Goal: Information Seeking & Learning: Learn about a topic

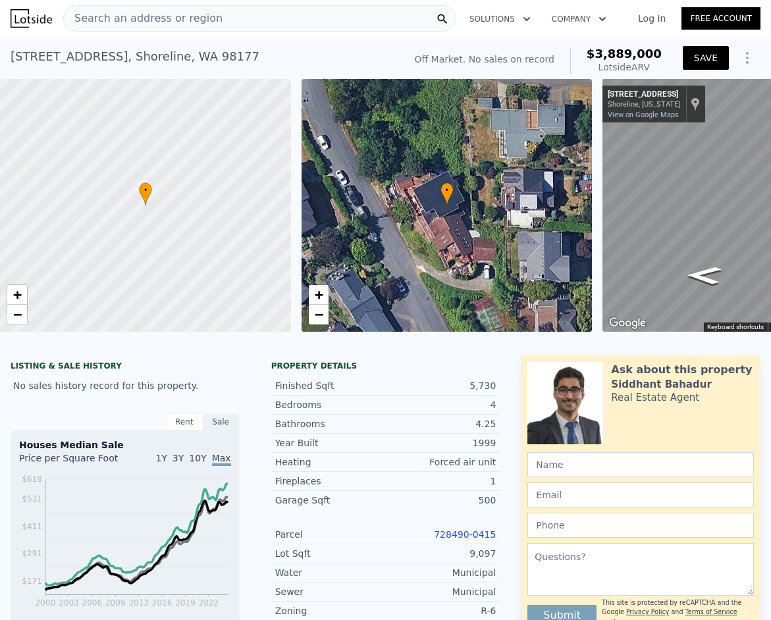
click at [710, 49] on button "SAVE" at bounding box center [706, 58] width 46 height 24
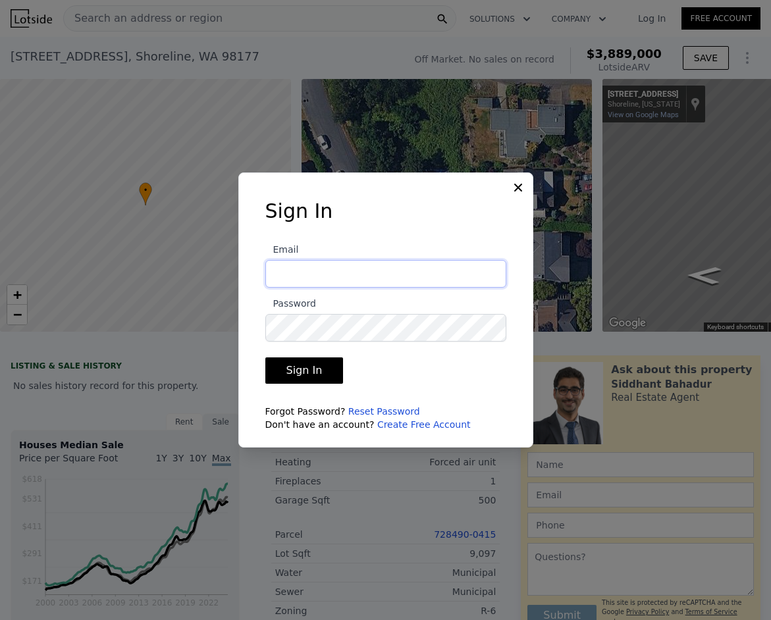
type input "aurorairenemorgan3@gmail.com"
click at [302, 371] on button "Sign In" at bounding box center [304, 371] width 78 height 26
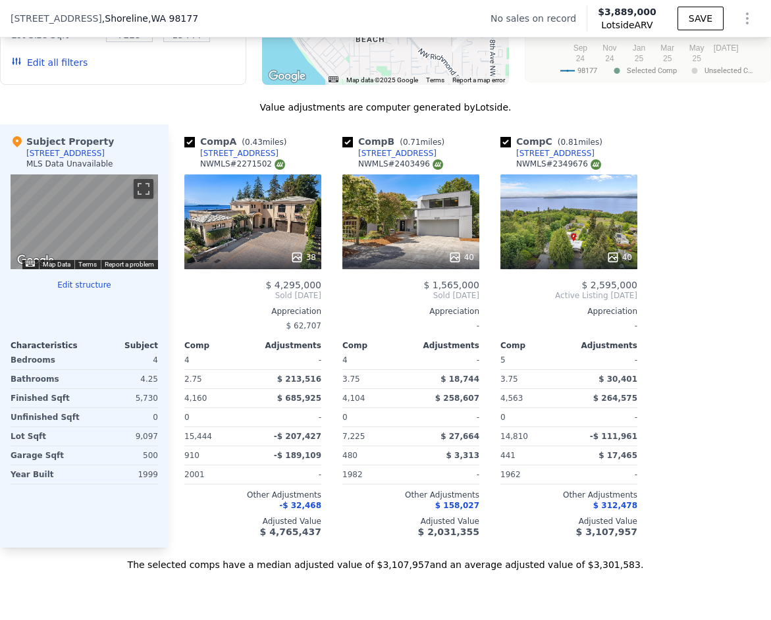
click at [408, 310] on div "Appreciation" at bounding box center [410, 311] width 137 height 11
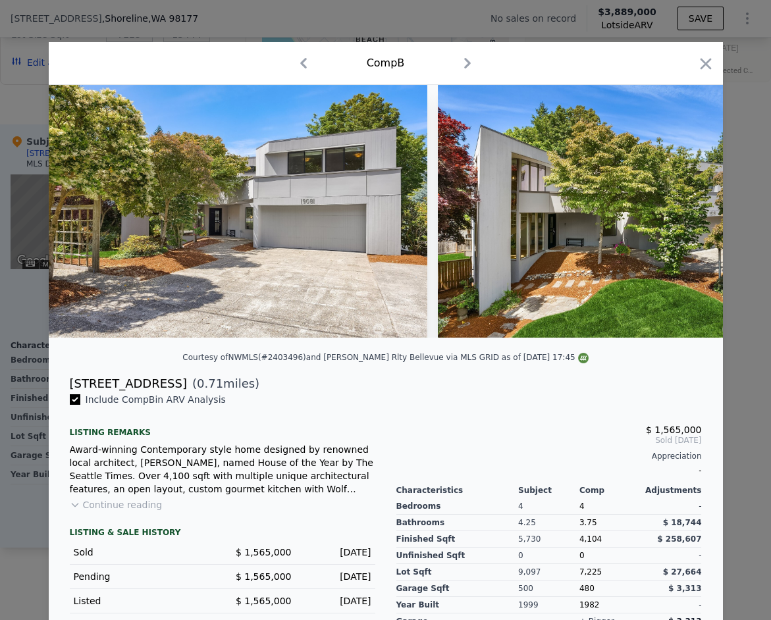
click at [472, 59] on icon "button" at bounding box center [467, 63] width 21 height 21
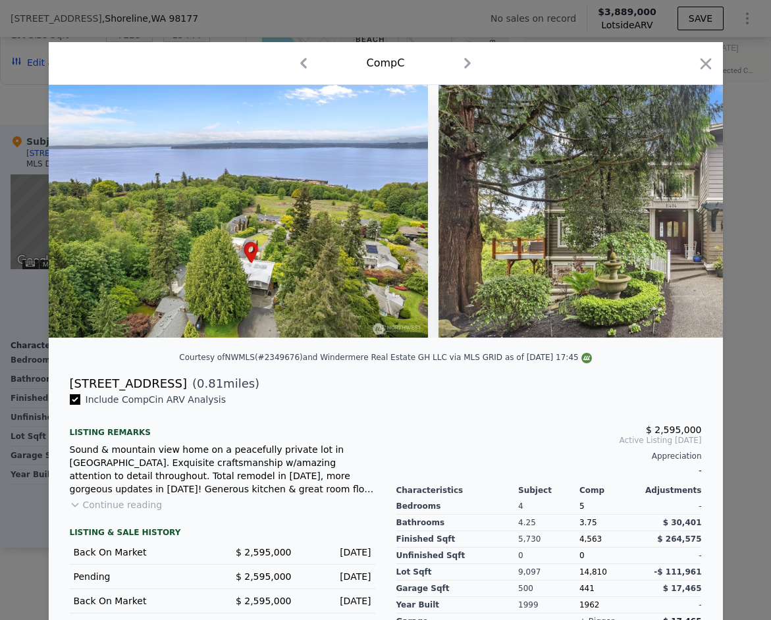
click at [471, 63] on icon "button" at bounding box center [468, 63] width 7 height 11
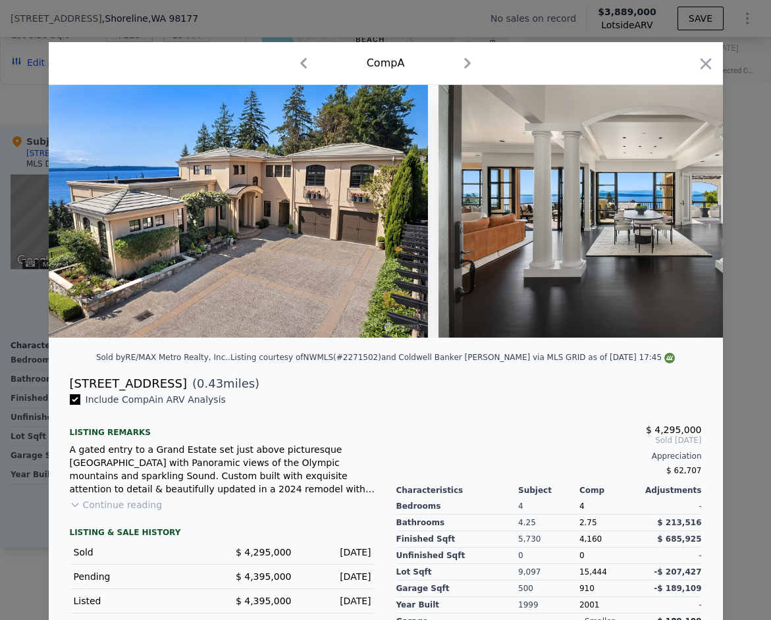
click at [472, 65] on icon "button" at bounding box center [467, 63] width 21 height 21
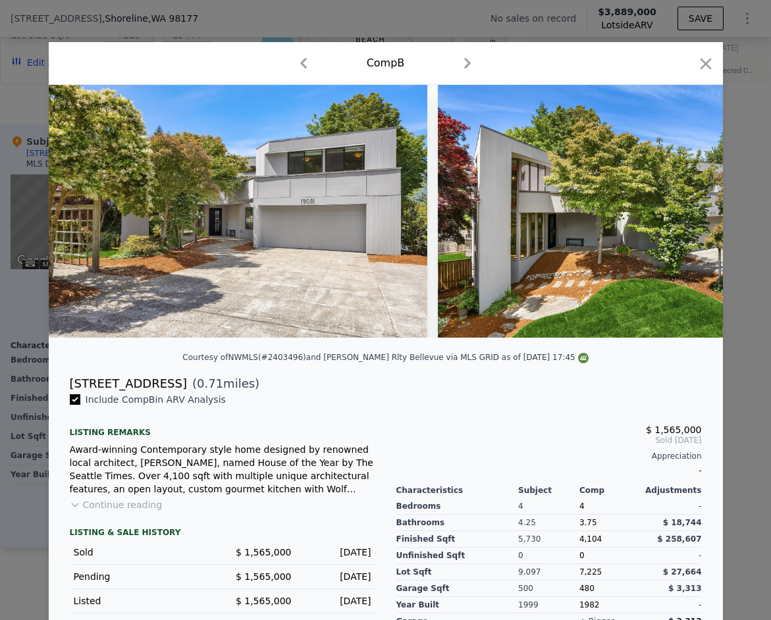
click at [471, 60] on icon "button" at bounding box center [467, 63] width 21 height 21
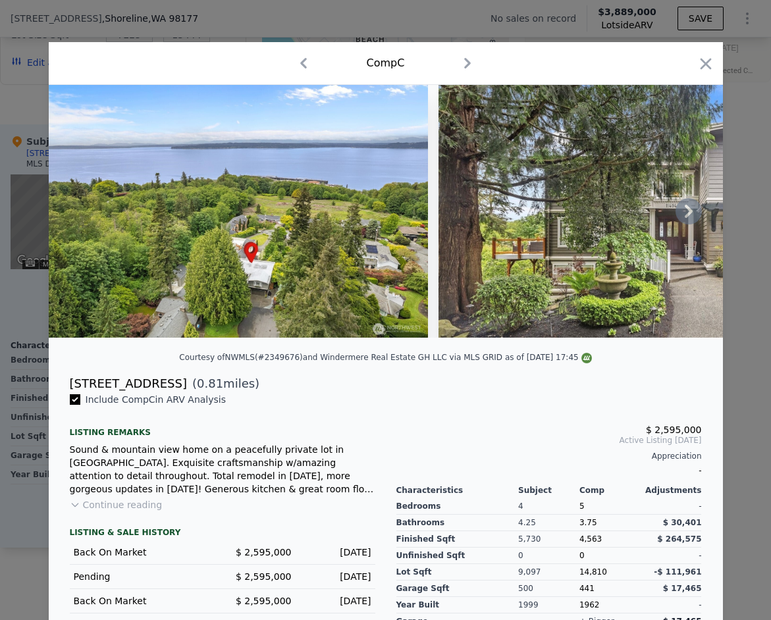
click at [686, 209] on icon at bounding box center [689, 211] width 26 height 26
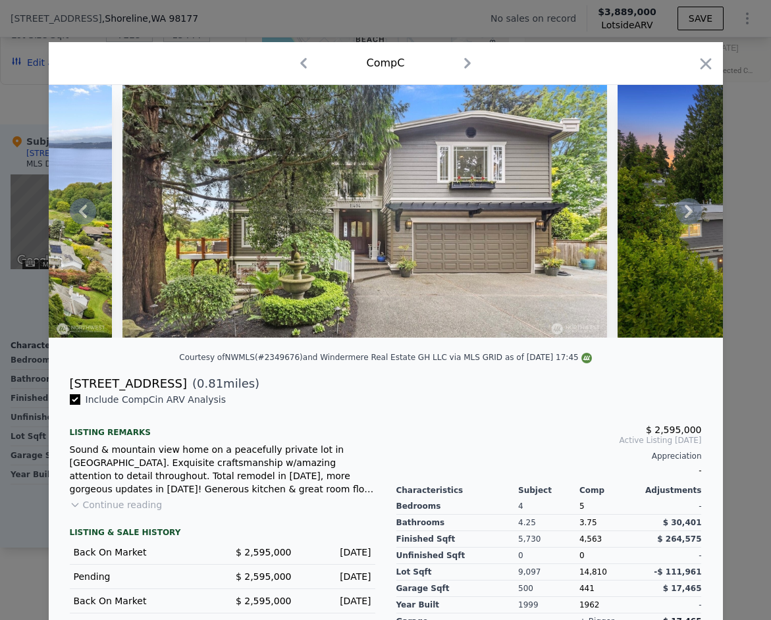
click at [686, 209] on icon at bounding box center [689, 211] width 26 height 26
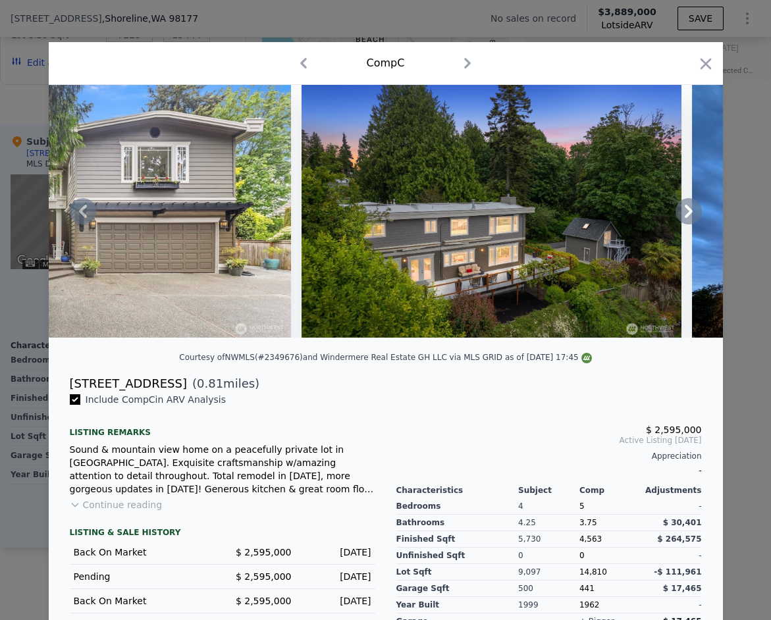
click at [689, 211] on icon at bounding box center [689, 211] width 26 height 26
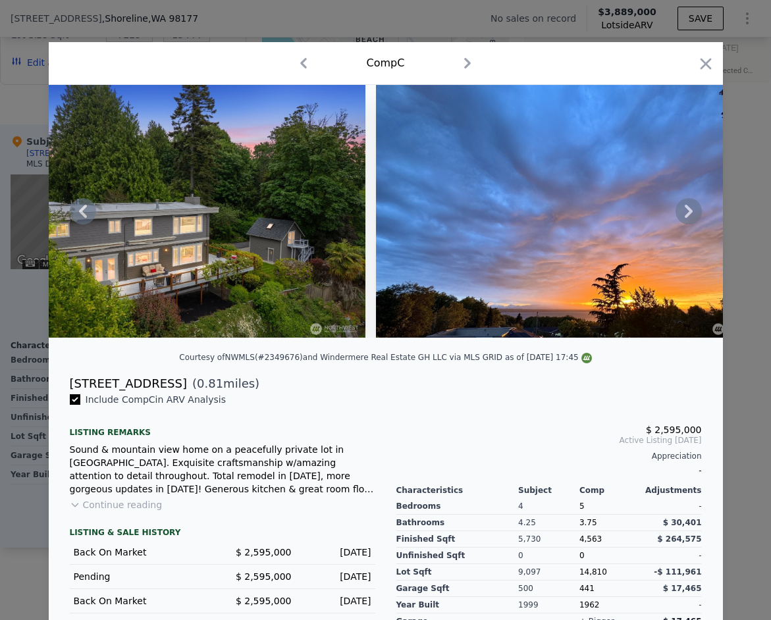
click at [689, 211] on icon at bounding box center [689, 211] width 26 height 26
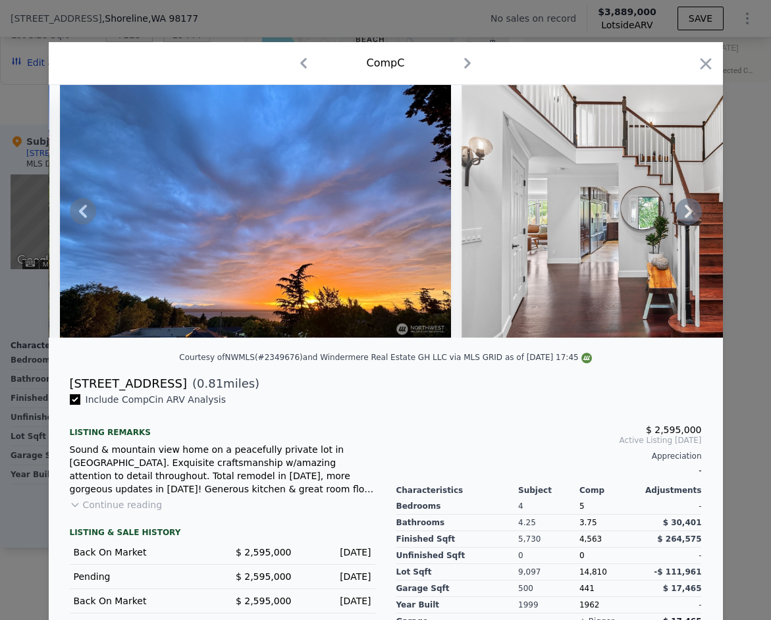
click at [689, 210] on icon at bounding box center [689, 211] width 8 height 13
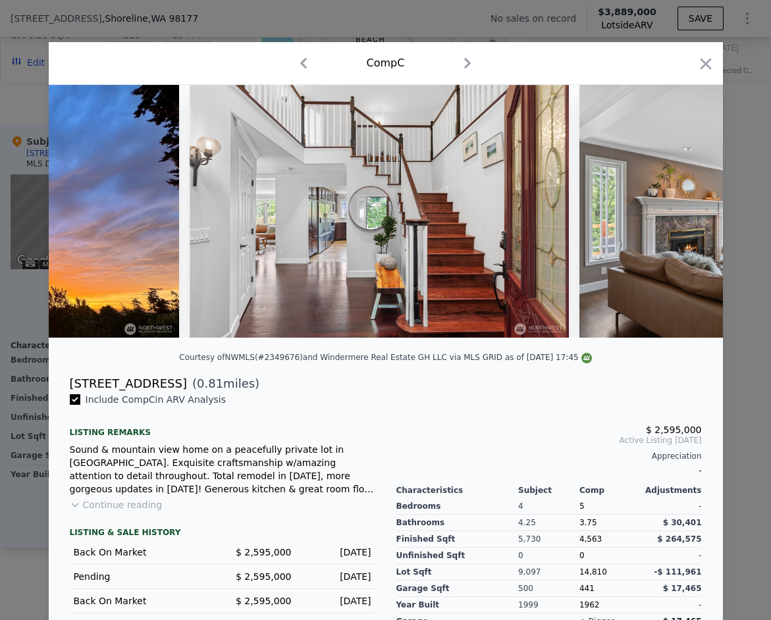
scroll to position [0, 1580]
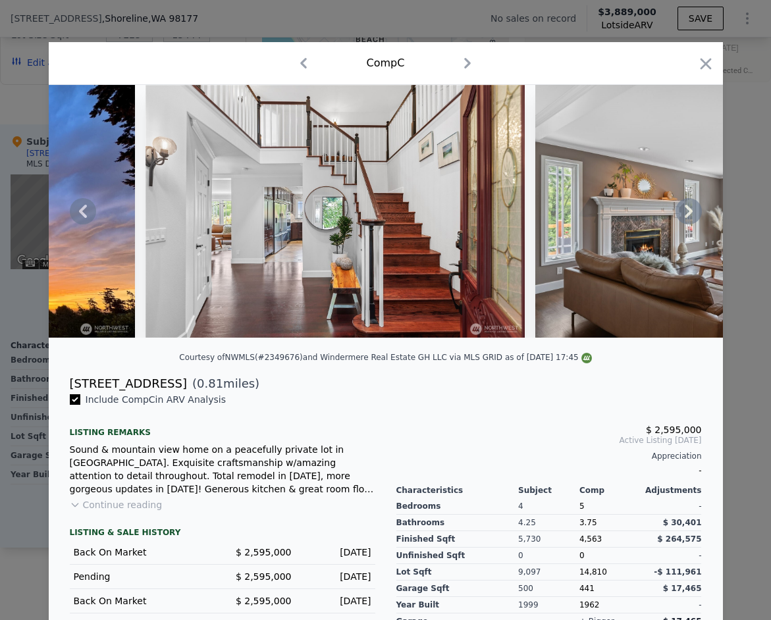
click at [689, 210] on icon at bounding box center [689, 211] width 8 height 13
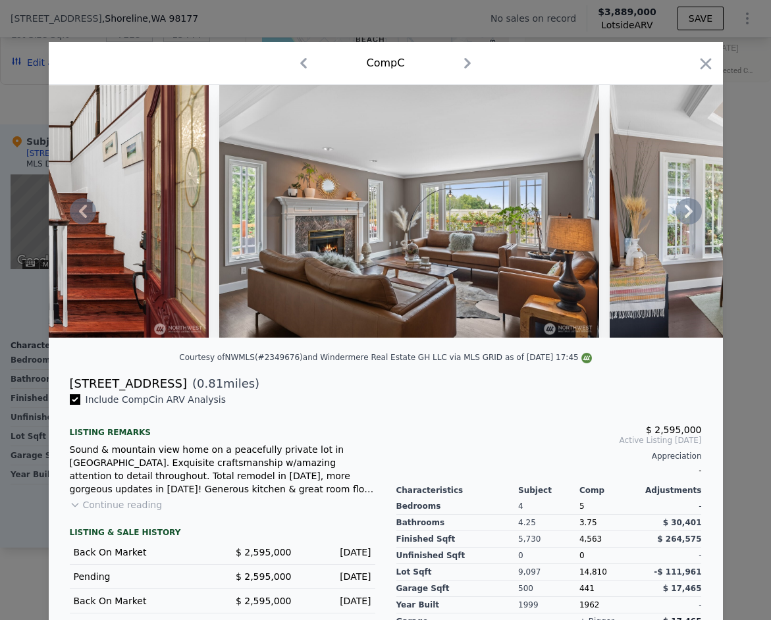
click at [689, 210] on icon at bounding box center [689, 211] width 8 height 13
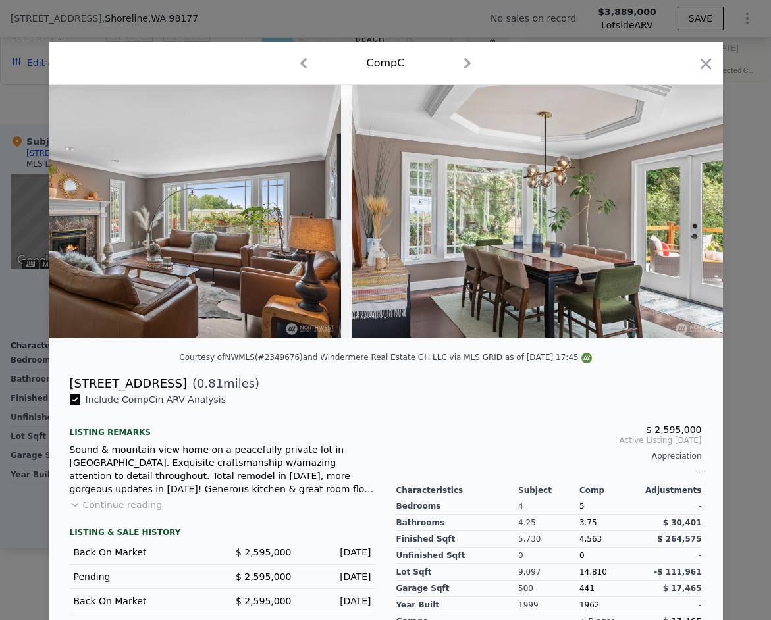
scroll to position [0, 2213]
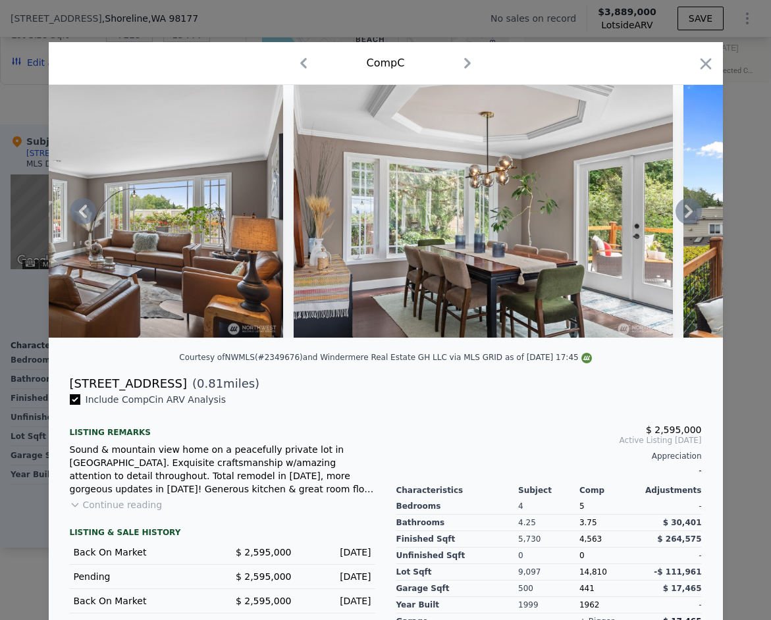
click at [689, 210] on icon at bounding box center [689, 211] width 8 height 13
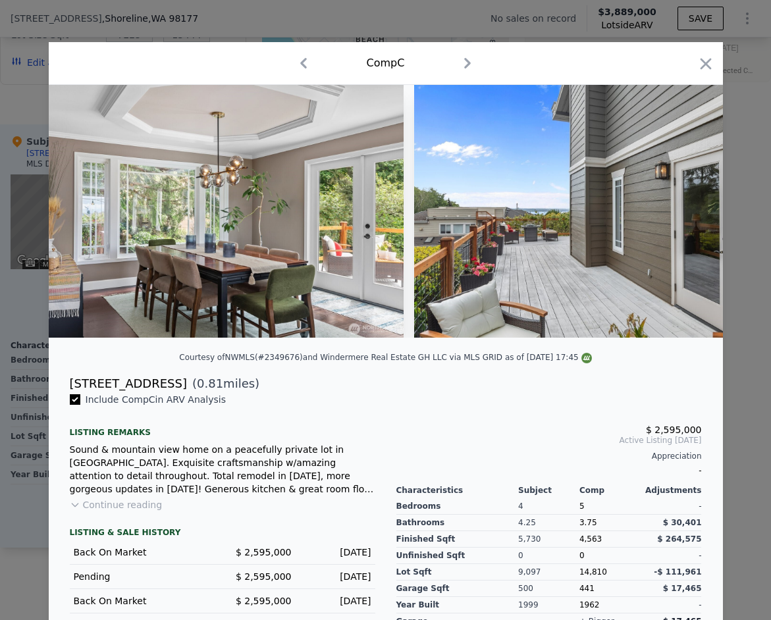
scroll to position [0, 2529]
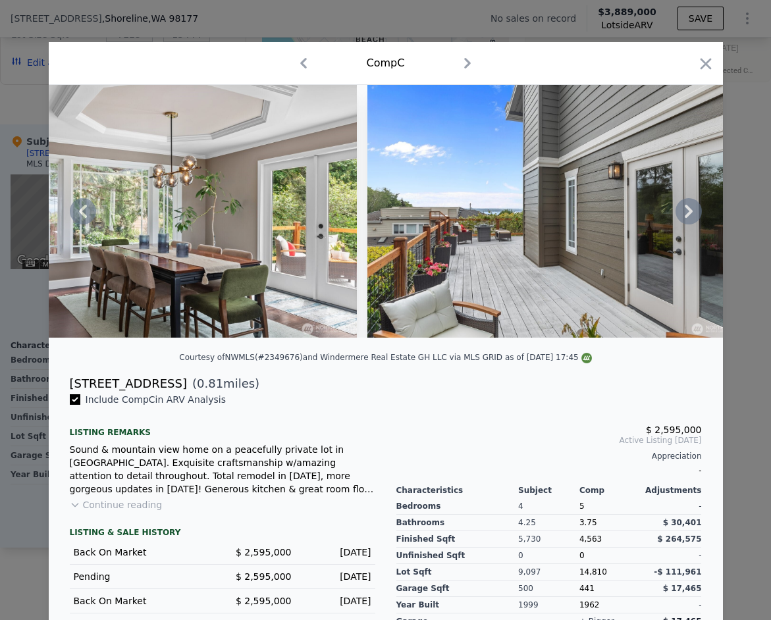
click at [691, 213] on icon at bounding box center [689, 211] width 8 height 13
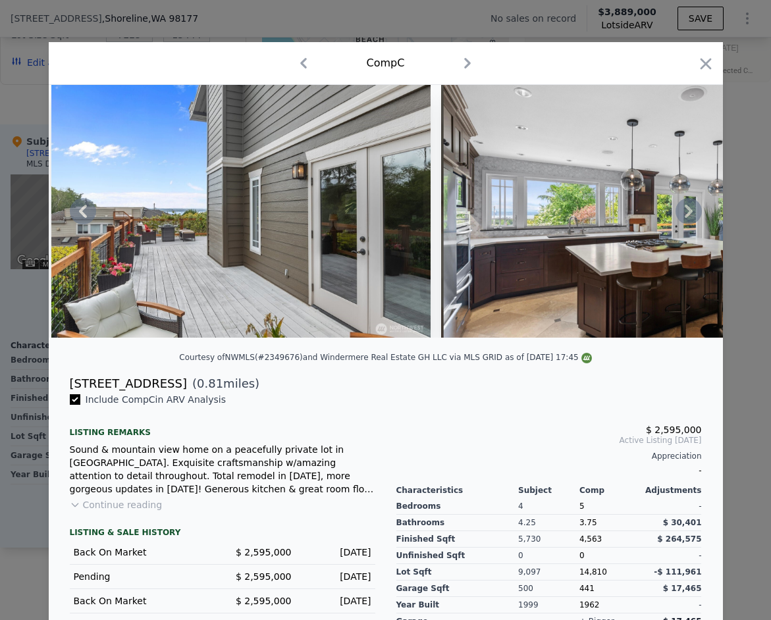
click at [691, 213] on icon at bounding box center [689, 211] width 8 height 13
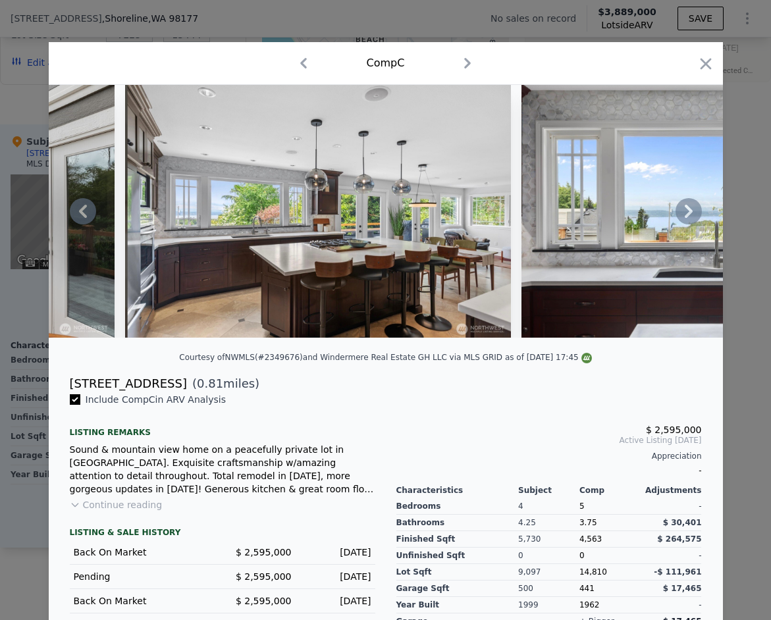
click at [691, 213] on icon at bounding box center [689, 211] width 8 height 13
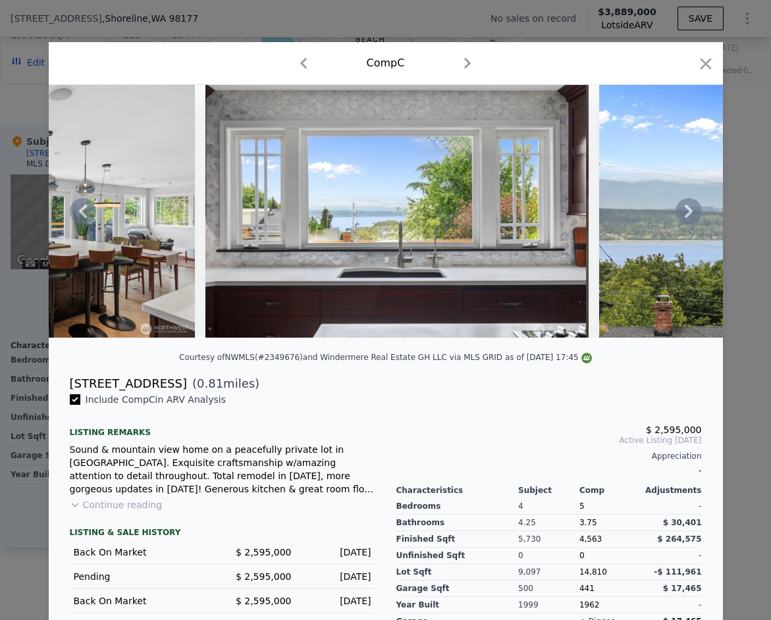
click at [691, 213] on icon at bounding box center [689, 211] width 26 height 26
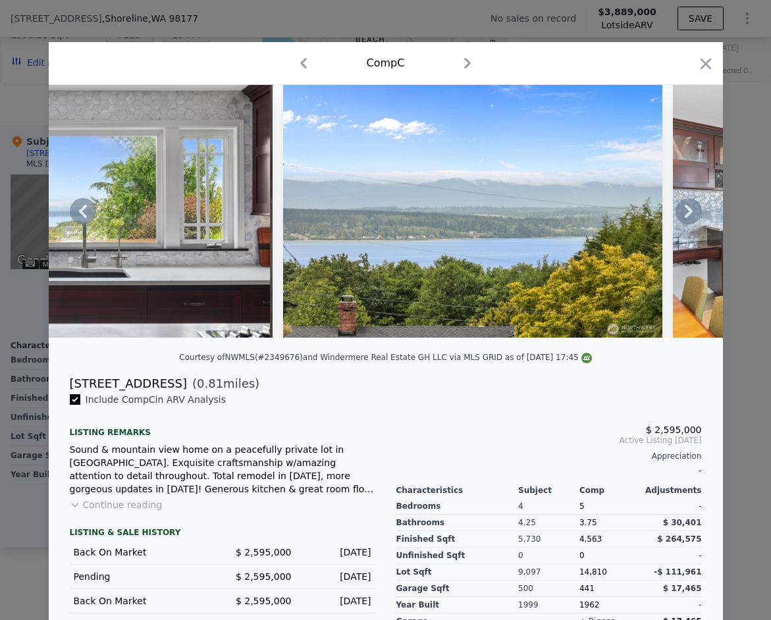
click at [691, 213] on icon at bounding box center [689, 211] width 26 height 26
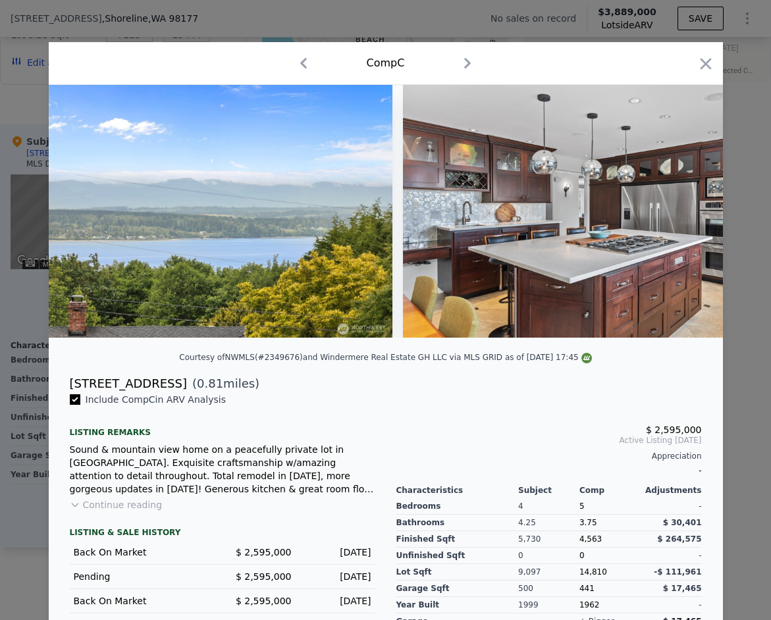
scroll to position [0, 4109]
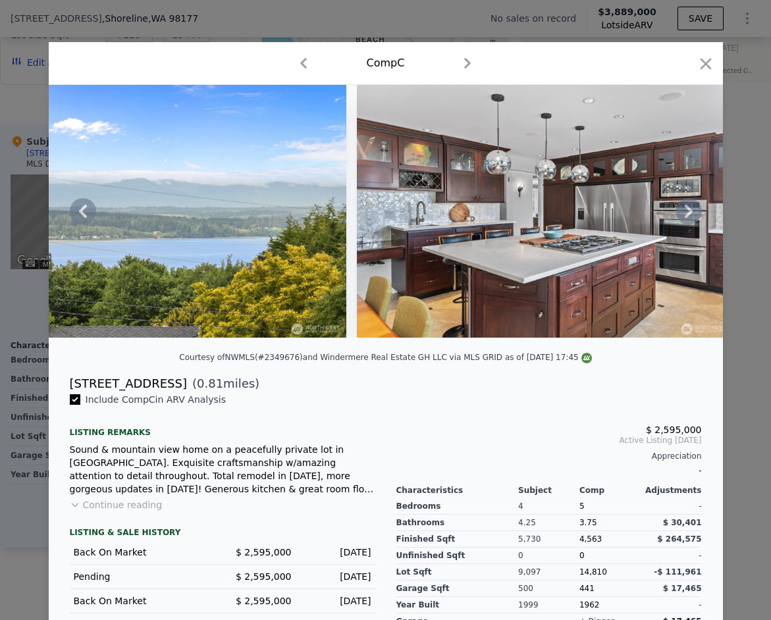
click at [692, 214] on icon at bounding box center [689, 211] width 26 height 26
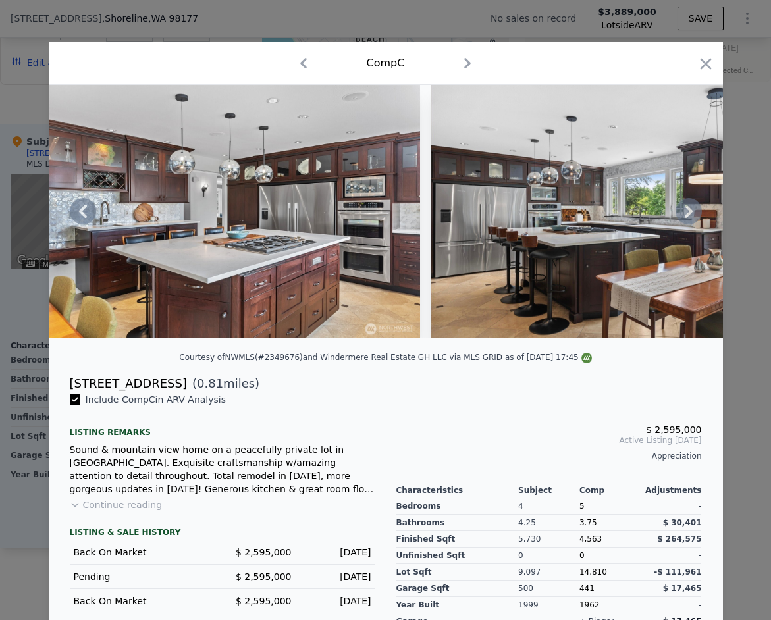
click at [692, 214] on icon at bounding box center [689, 211] width 26 height 26
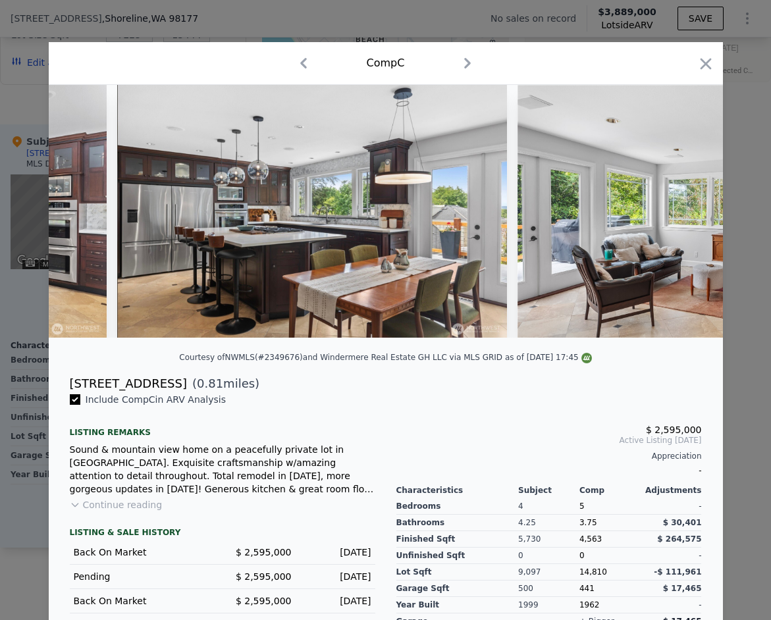
scroll to position [0, 4741]
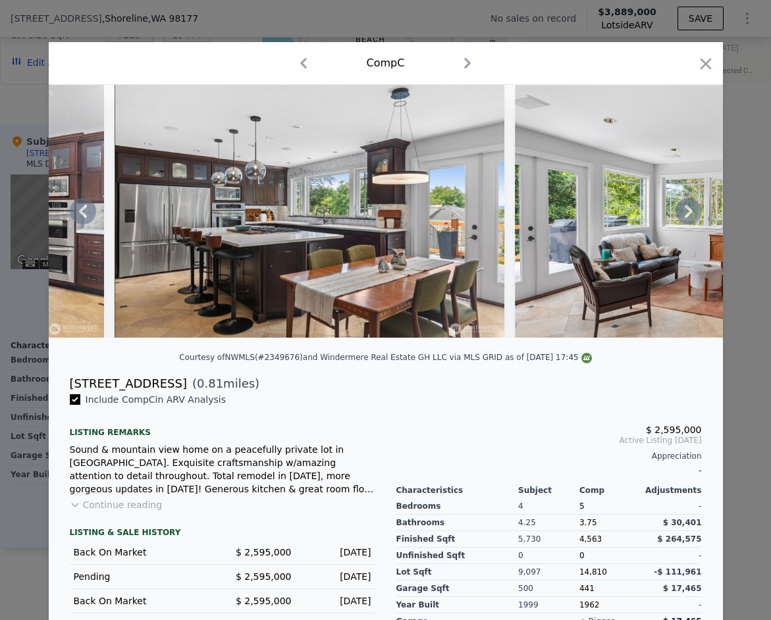
click at [692, 210] on icon at bounding box center [689, 211] width 26 height 26
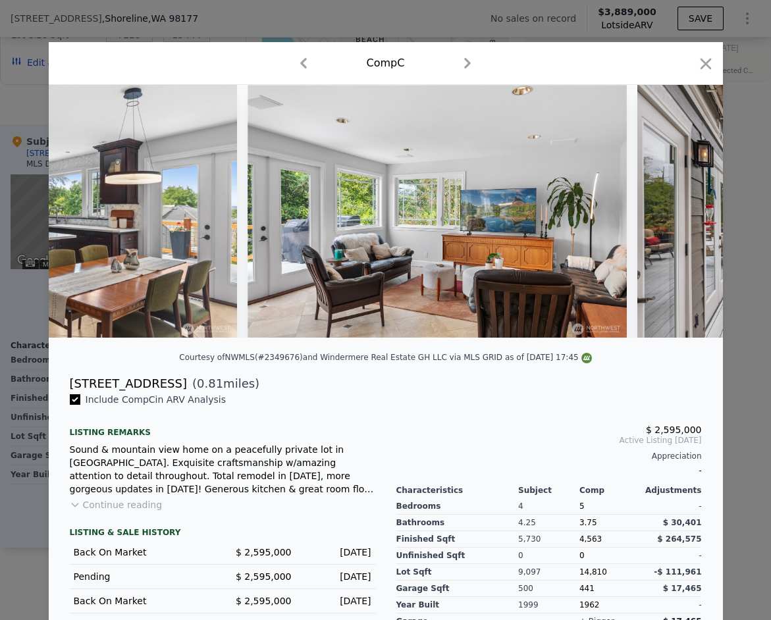
scroll to position [0, 5057]
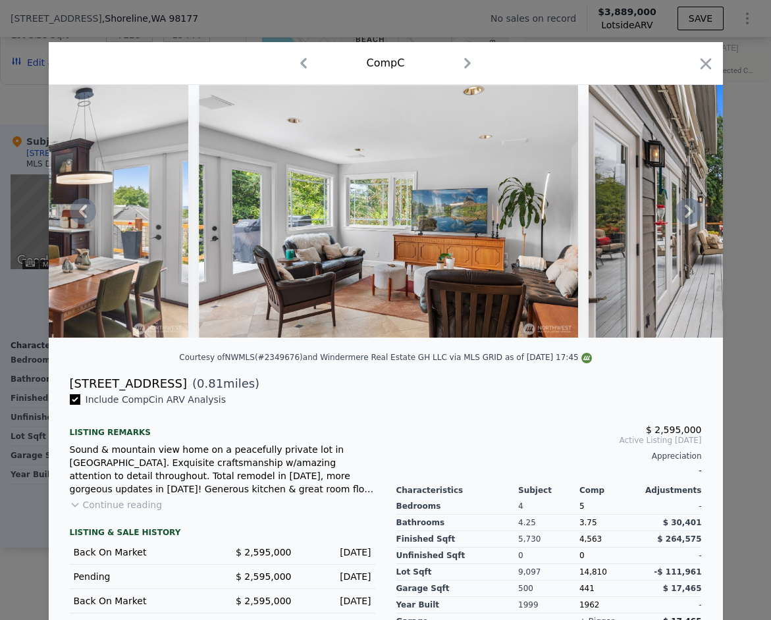
click at [693, 211] on icon at bounding box center [689, 211] width 26 height 26
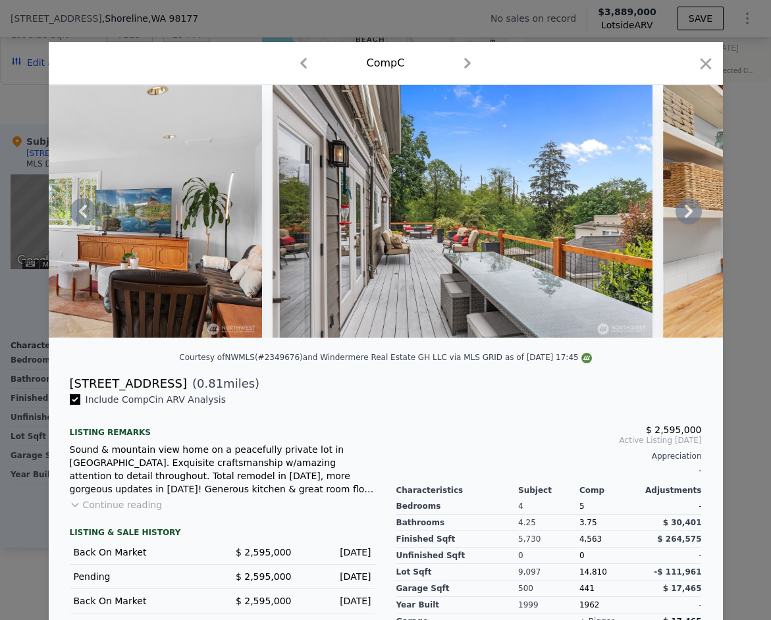
click at [693, 211] on icon at bounding box center [689, 211] width 26 height 26
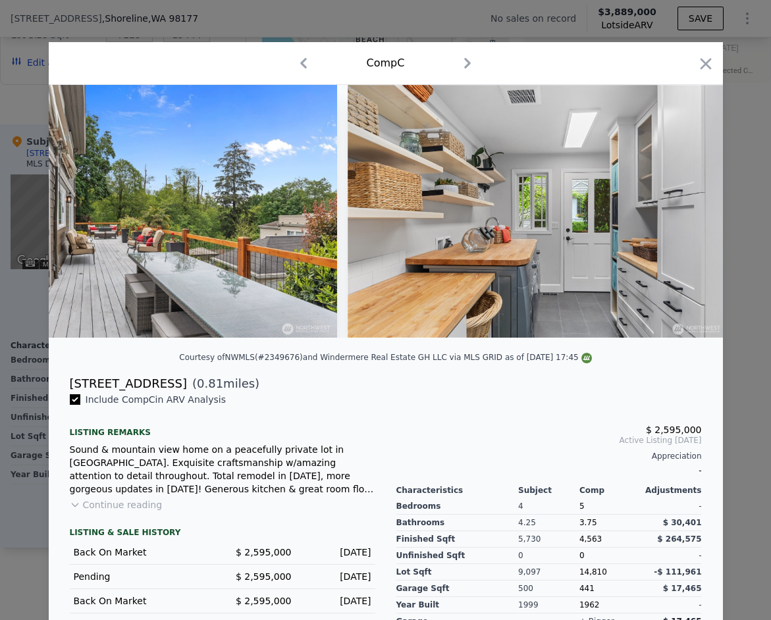
scroll to position [0, 5689]
click at [694, 211] on icon at bounding box center [689, 211] width 26 height 26
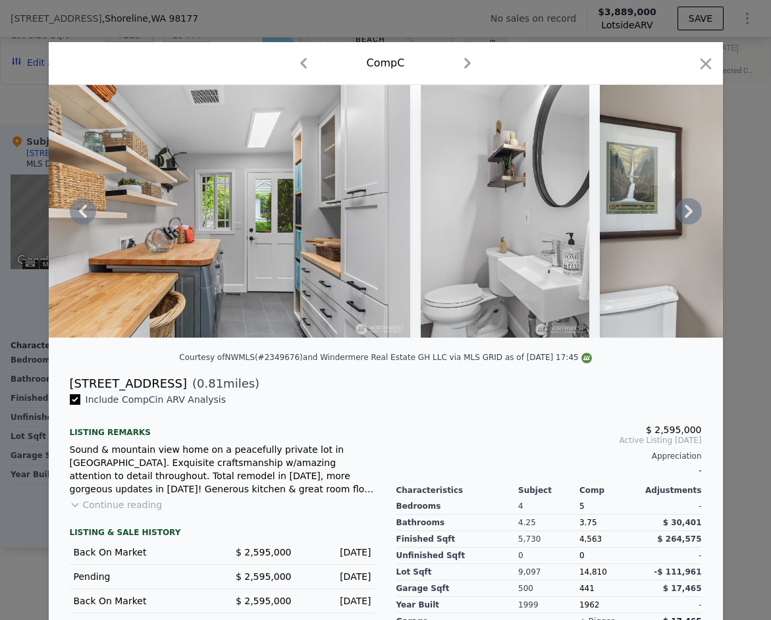
click at [695, 211] on icon at bounding box center [689, 211] width 26 height 26
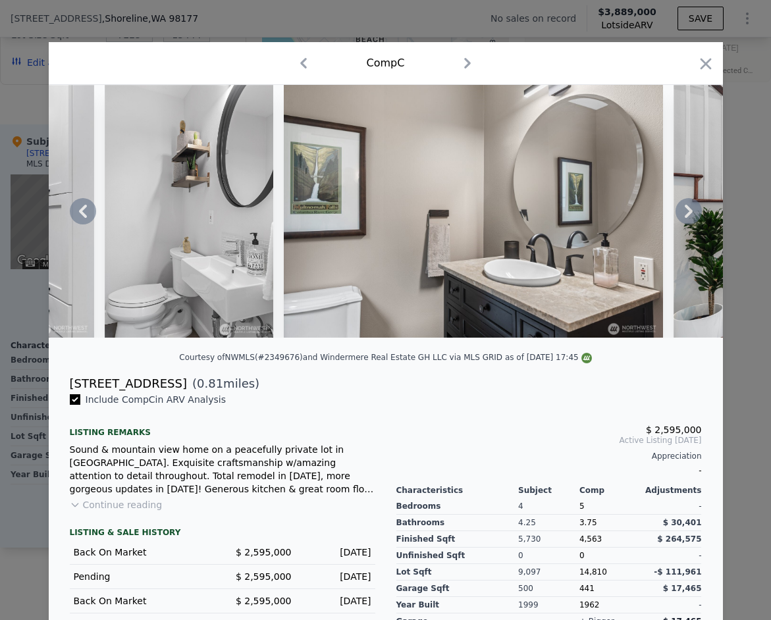
click at [695, 211] on icon at bounding box center [689, 211] width 26 height 26
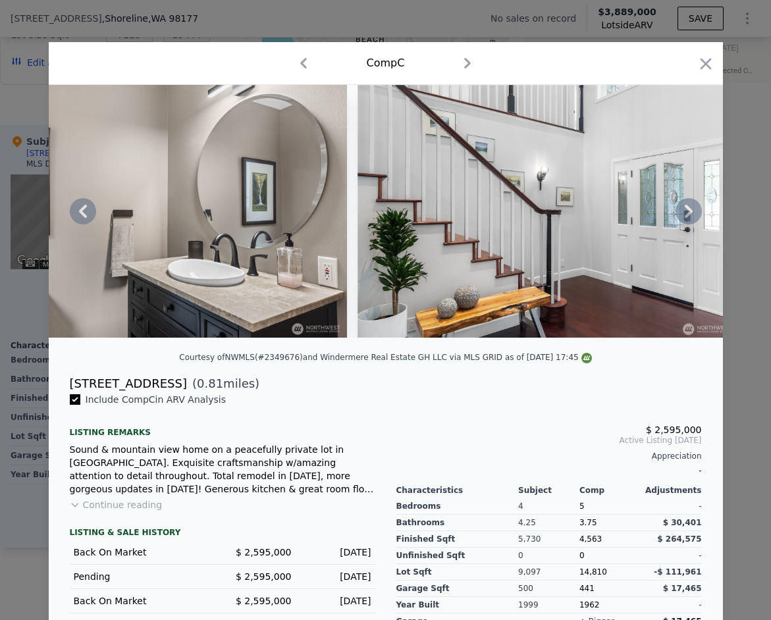
click at [695, 211] on icon at bounding box center [689, 211] width 26 height 26
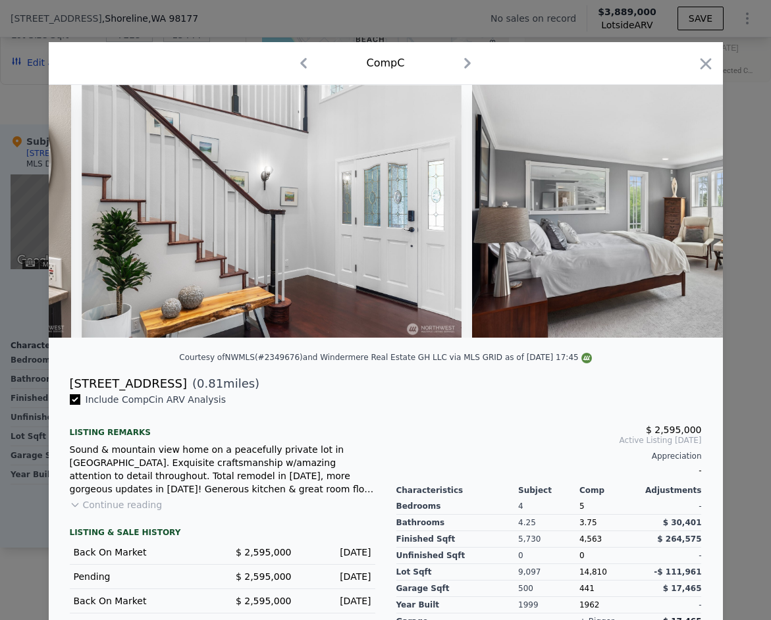
scroll to position [0, 6954]
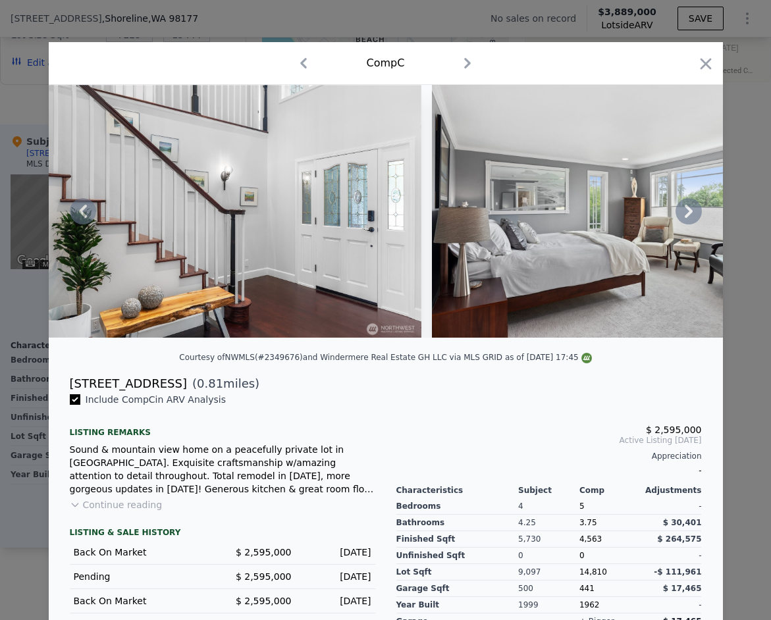
click at [694, 213] on icon at bounding box center [689, 211] width 26 height 26
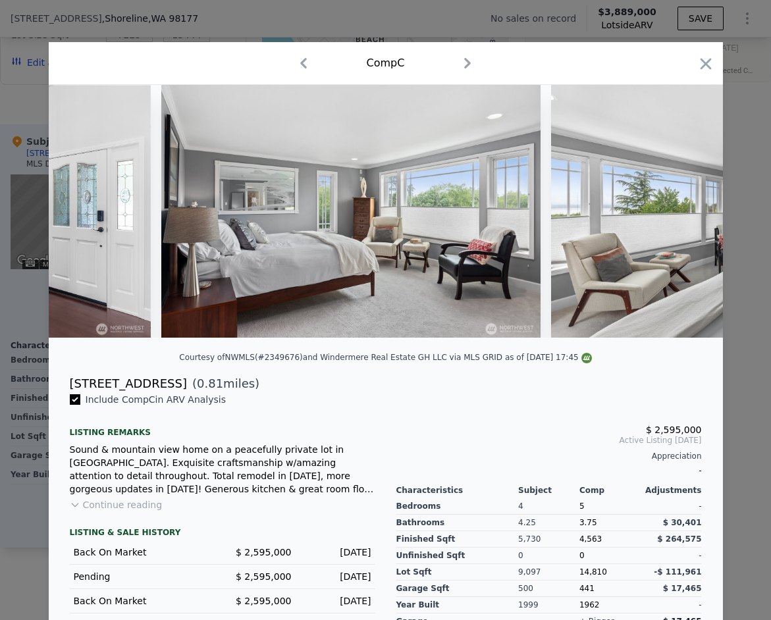
scroll to position [0, 7270]
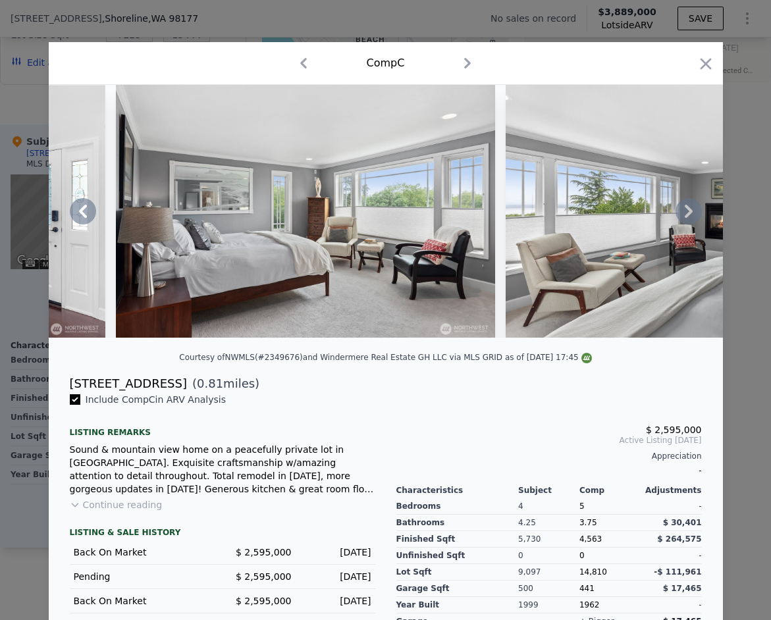
click at [694, 214] on icon at bounding box center [689, 211] width 26 height 26
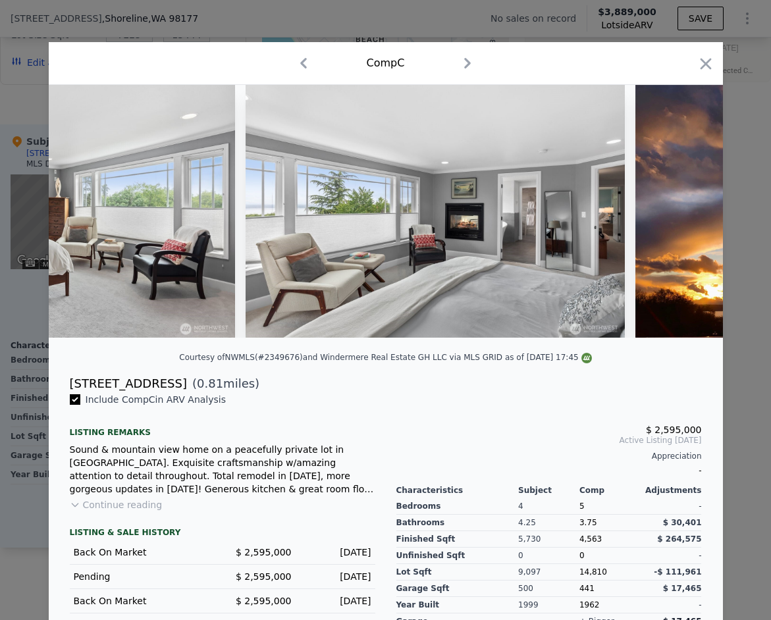
scroll to position [0, 7586]
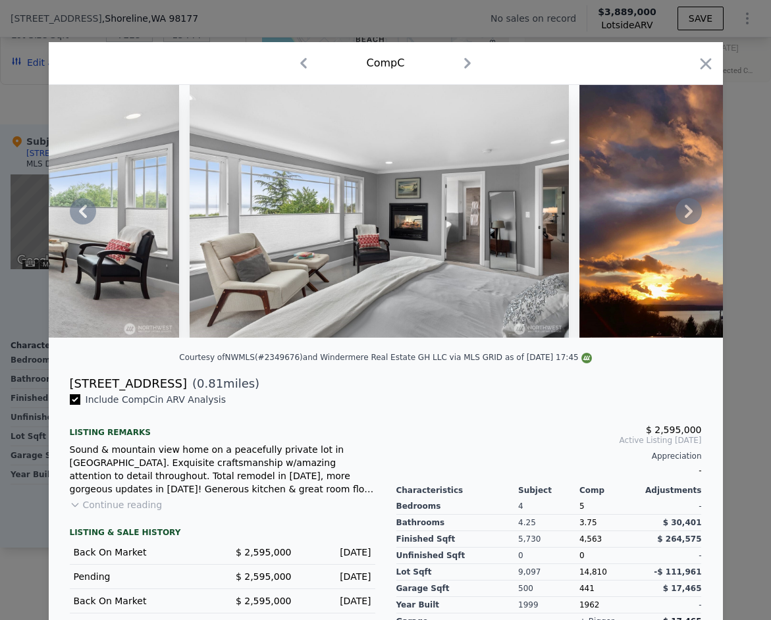
click at [695, 214] on icon at bounding box center [689, 211] width 26 height 26
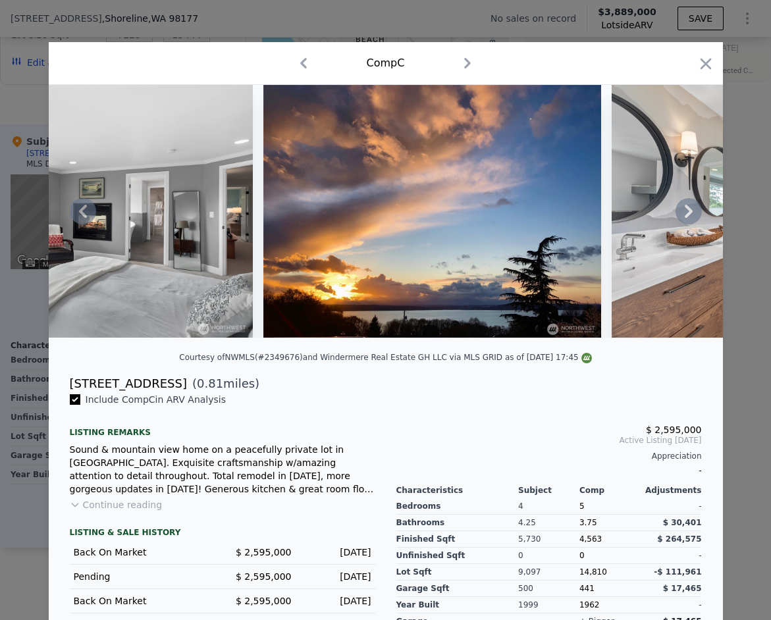
click at [695, 214] on icon at bounding box center [689, 211] width 26 height 26
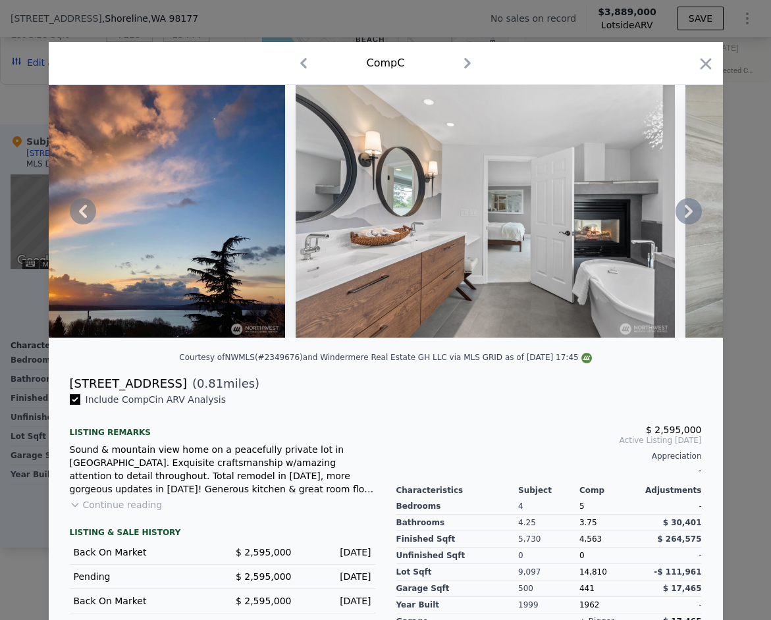
click at [693, 213] on icon at bounding box center [689, 211] width 26 height 26
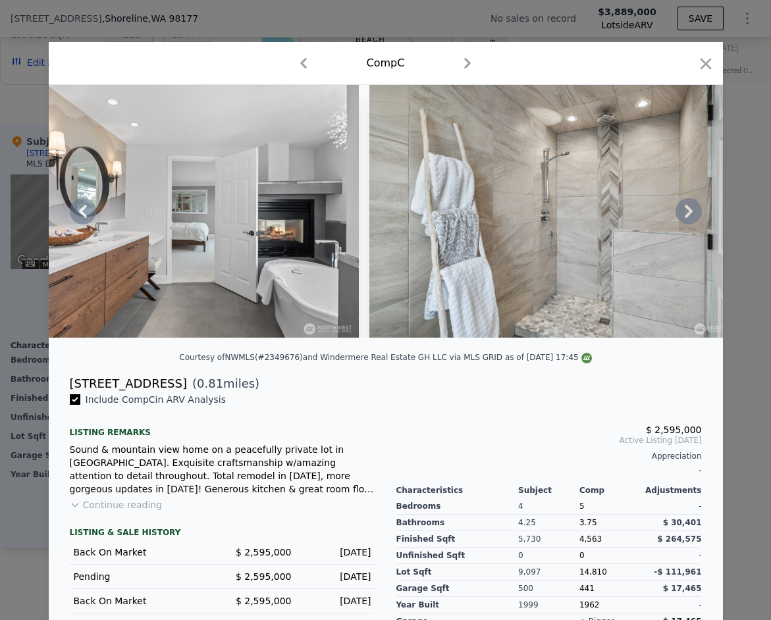
click at [693, 213] on icon at bounding box center [689, 211] width 26 height 26
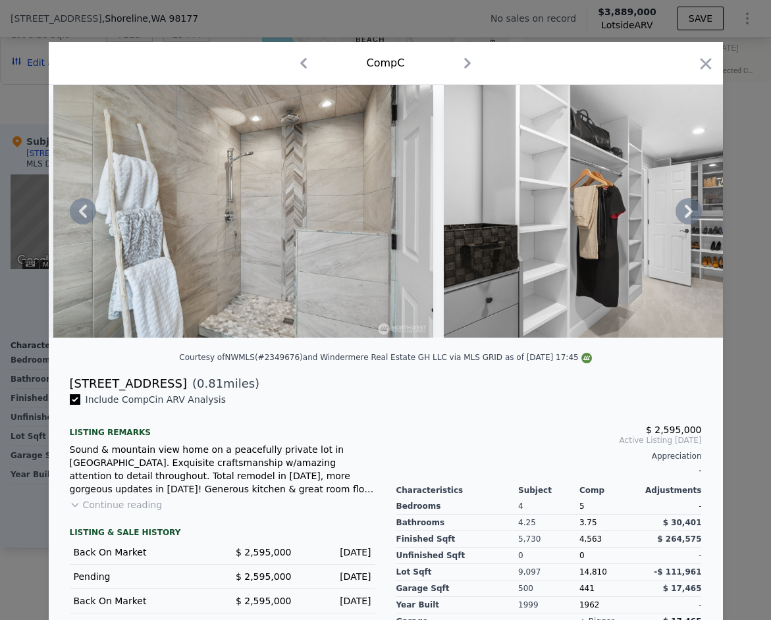
click at [688, 209] on icon at bounding box center [689, 211] width 8 height 13
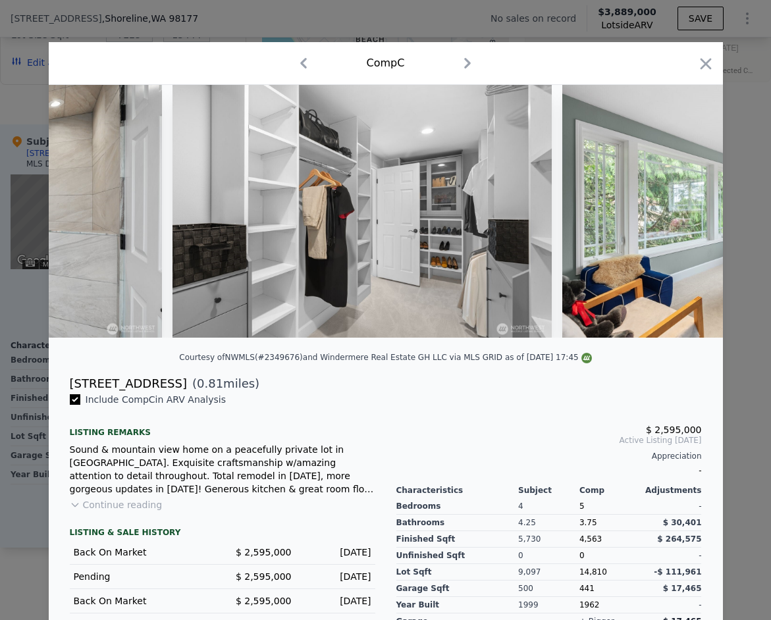
scroll to position [0, 9166]
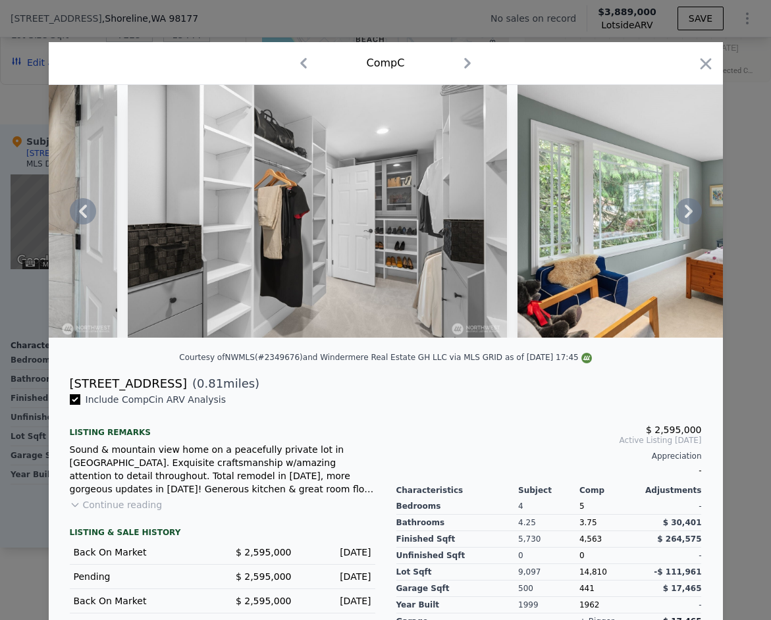
click at [688, 208] on icon at bounding box center [689, 211] width 8 height 13
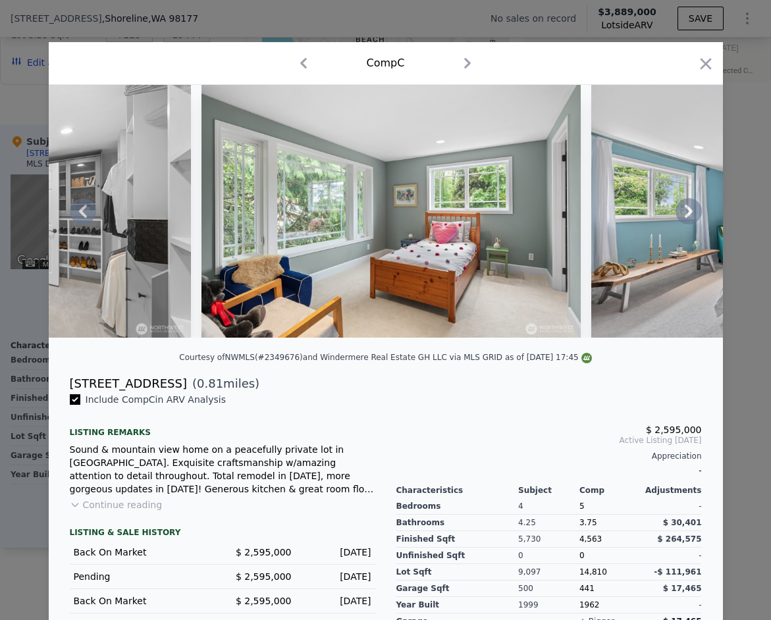
click at [688, 202] on icon at bounding box center [689, 211] width 26 height 26
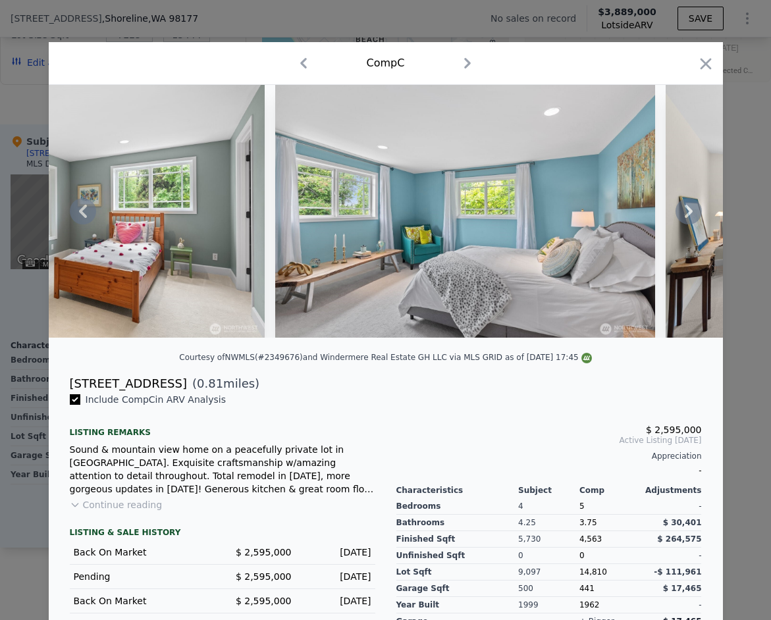
scroll to position [0, 0]
click at [708, 66] on icon "button" at bounding box center [705, 63] width 11 height 11
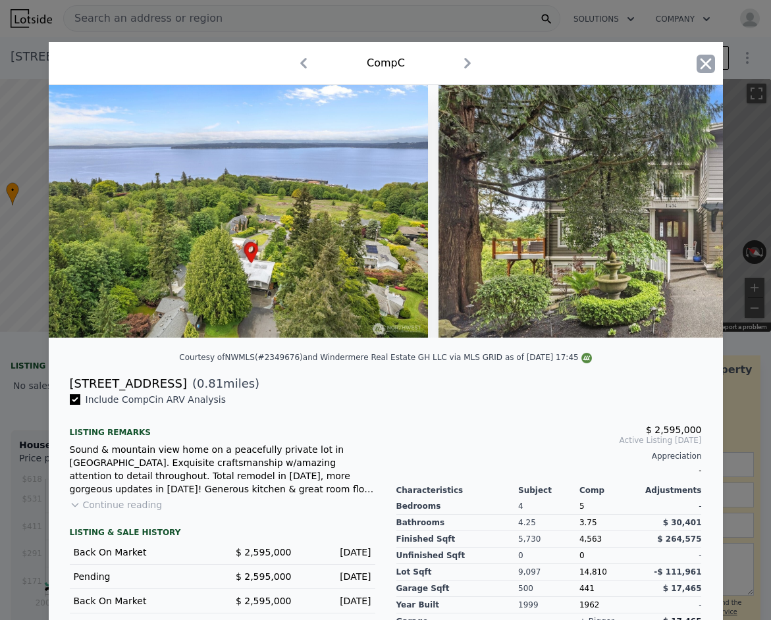
click at [708, 65] on icon "button" at bounding box center [705, 63] width 11 height 11
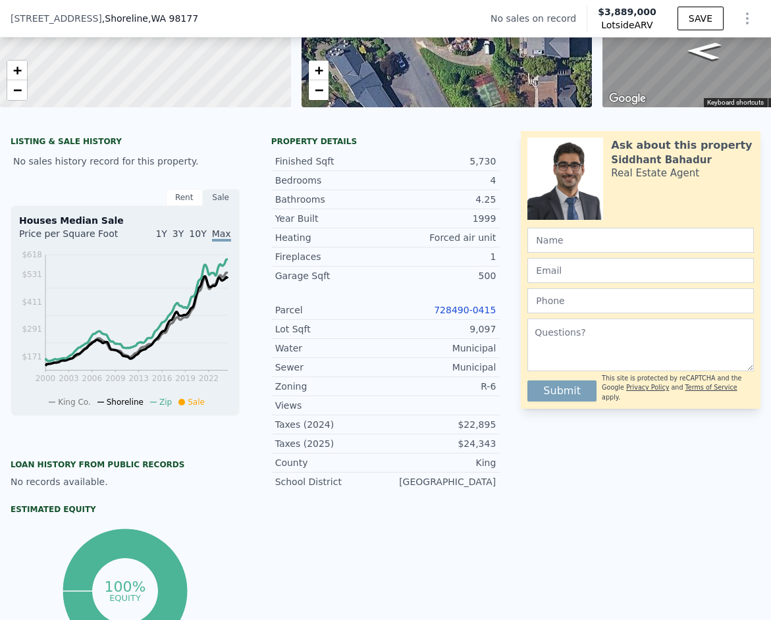
scroll to position [223, 0]
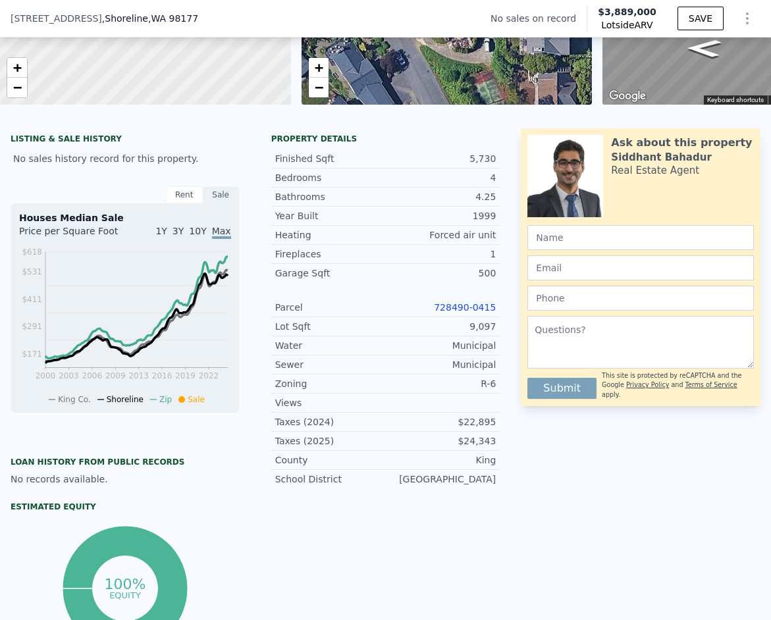
click at [481, 306] on link "728490-0415" at bounding box center [465, 307] width 62 height 11
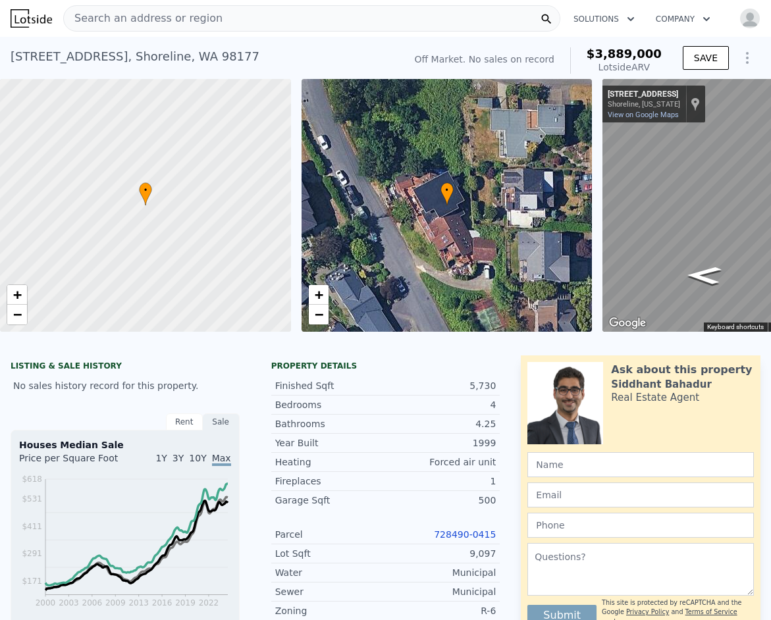
scroll to position [0, 0]
click at [236, 13] on div "Search an address or region" at bounding box center [311, 18] width 497 height 26
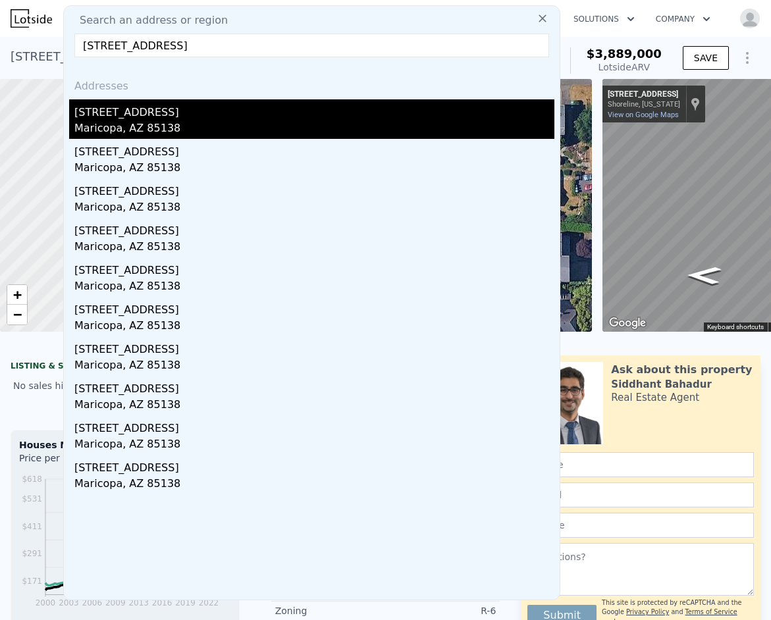
type input "[STREET_ADDRESS]"
click at [134, 111] on div "[STREET_ADDRESS]" at bounding box center [314, 109] width 480 height 21
